Goal: Navigation & Orientation: Find specific page/section

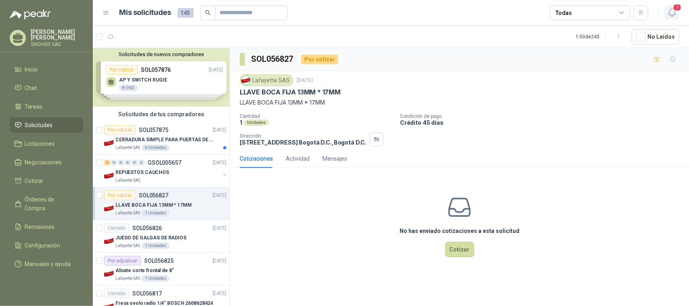
click at [670, 15] on icon "button" at bounding box center [671, 13] width 7 height 8
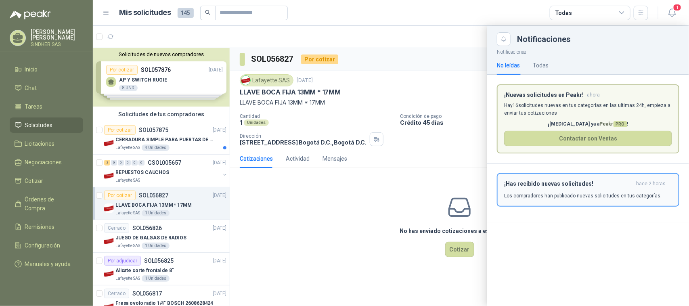
click at [618, 198] on p "Los compradores han publicado nuevas solicitudes en tus categorías." at bounding box center [582, 195] width 157 height 7
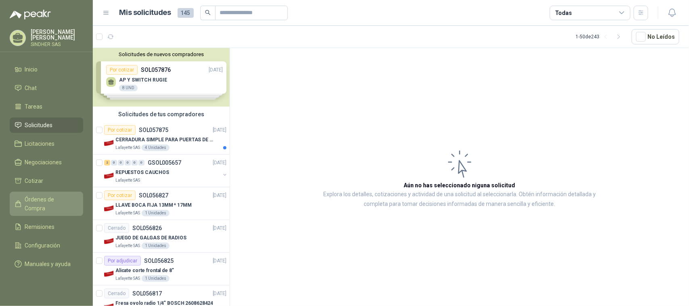
click at [55, 195] on span "Órdenes de Compra" at bounding box center [50, 204] width 50 height 18
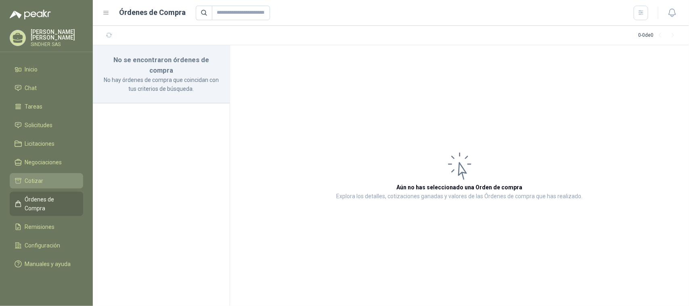
click at [33, 180] on span "Cotizar" at bounding box center [34, 180] width 19 height 9
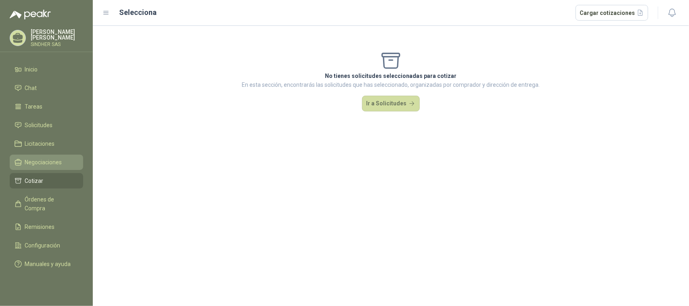
click at [34, 162] on span "Negociaciones" at bounding box center [43, 162] width 37 height 9
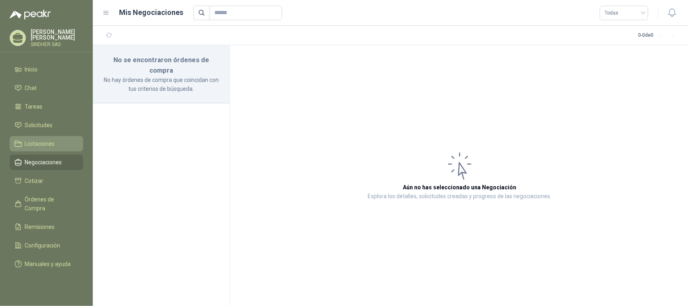
click at [36, 146] on span "Licitaciones" at bounding box center [40, 143] width 30 height 9
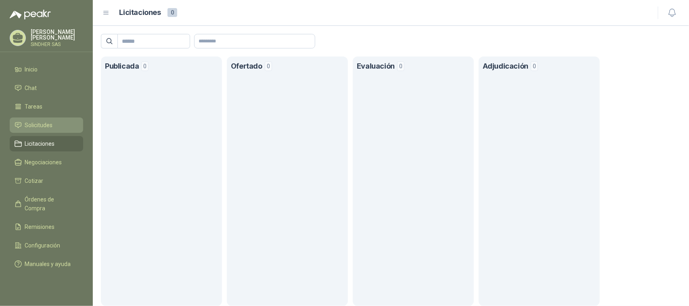
click at [40, 122] on span "Solicitudes" at bounding box center [39, 125] width 28 height 9
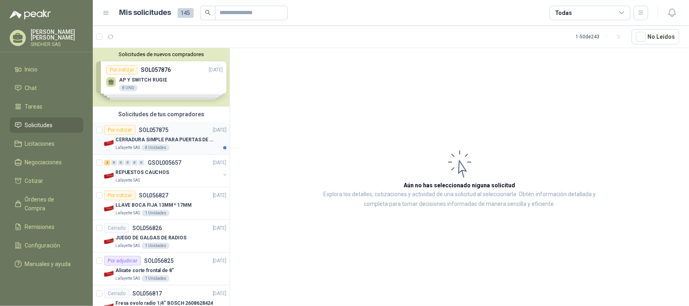
click at [182, 146] on div "Lafayette SAS 4 Unidades" at bounding box center [170, 148] width 111 height 6
